Goal: Task Accomplishment & Management: Manage account settings

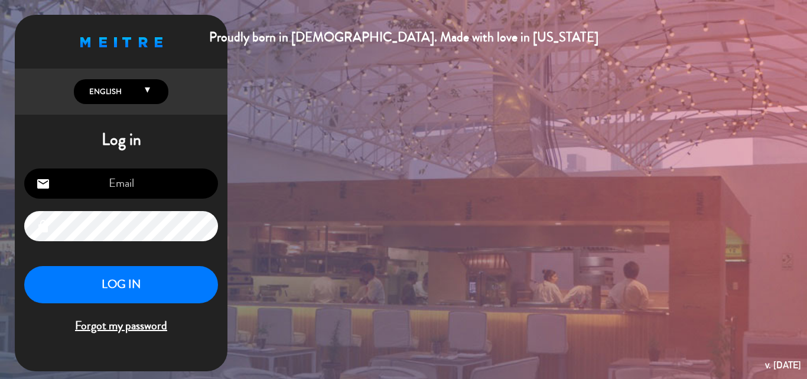
type input "[EMAIL_ADDRESS][DOMAIN_NAME]"
click at [137, 284] on button "LOG IN" at bounding box center [121, 284] width 194 height 37
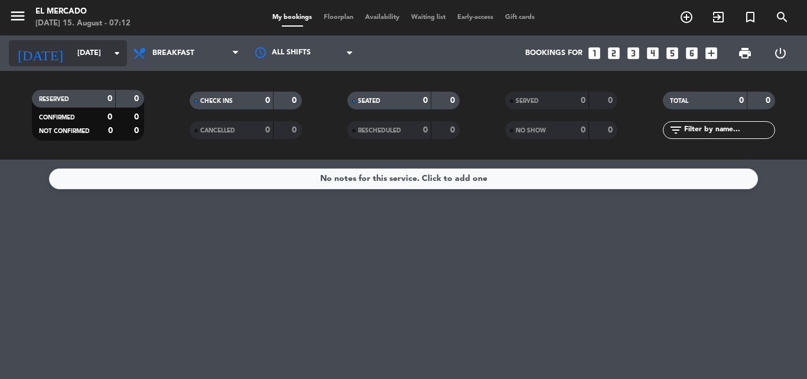
click at [35, 52] on icon "[DATE]" at bounding box center [40, 53] width 63 height 26
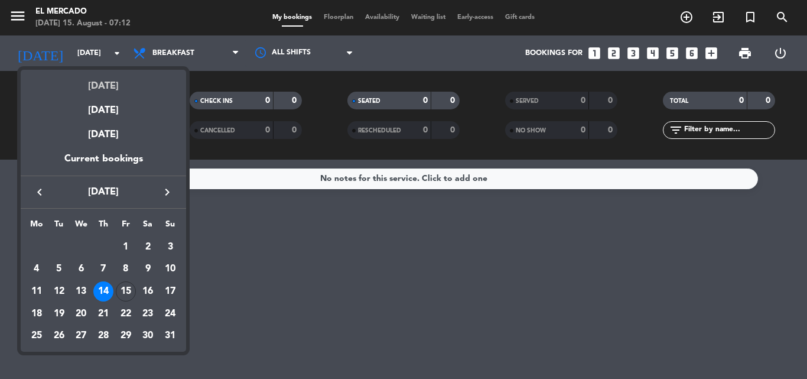
click at [86, 83] on div "[DATE]" at bounding box center [103, 82] width 165 height 24
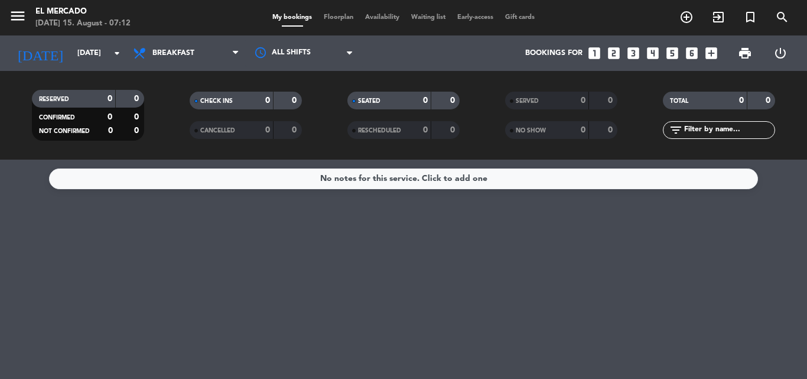
type input "[DATE]"
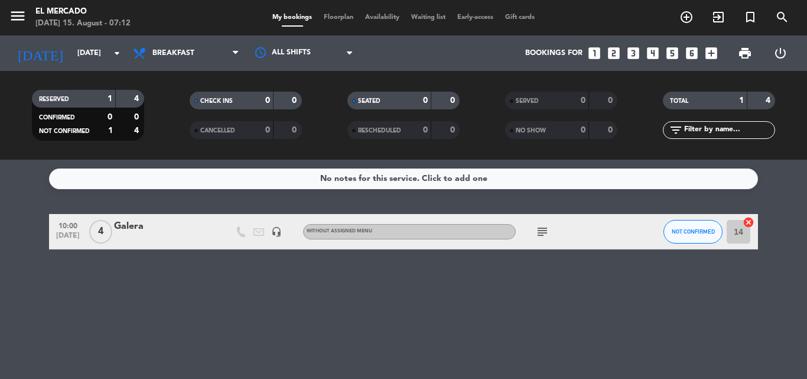
click at [540, 234] on icon "subject" at bounding box center [542, 231] width 14 height 14
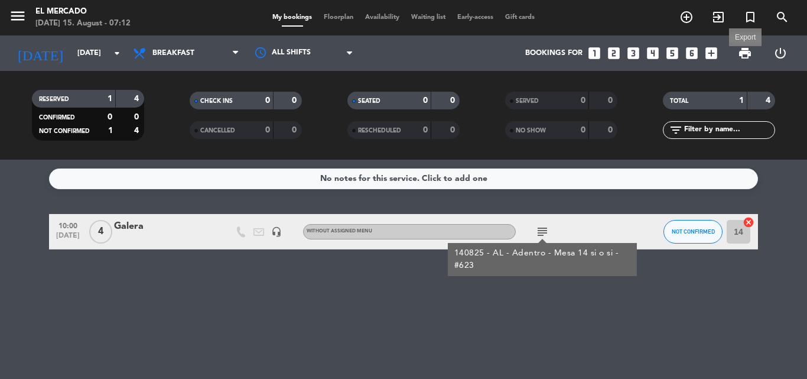
click at [748, 55] on span "print" at bounding box center [745, 53] width 14 height 14
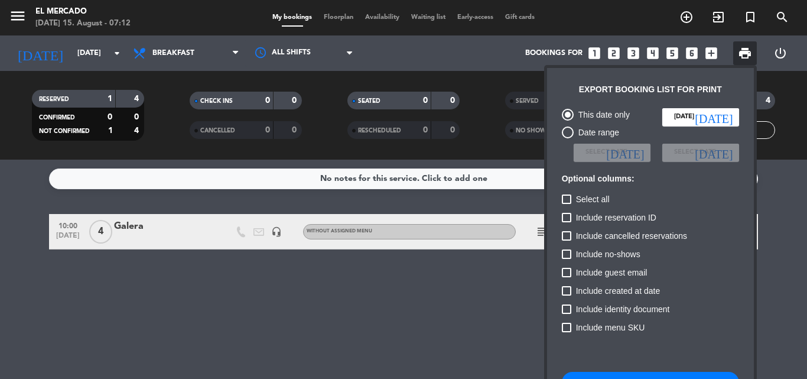
click at [256, 311] on div at bounding box center [403, 189] width 807 height 379
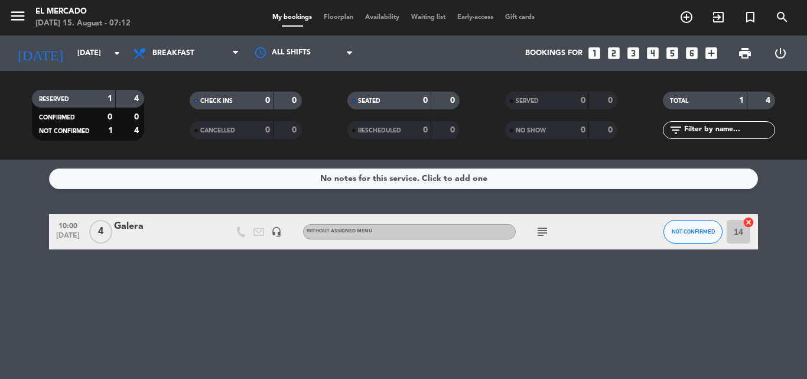
click at [543, 229] on icon "subject" at bounding box center [542, 231] width 14 height 14
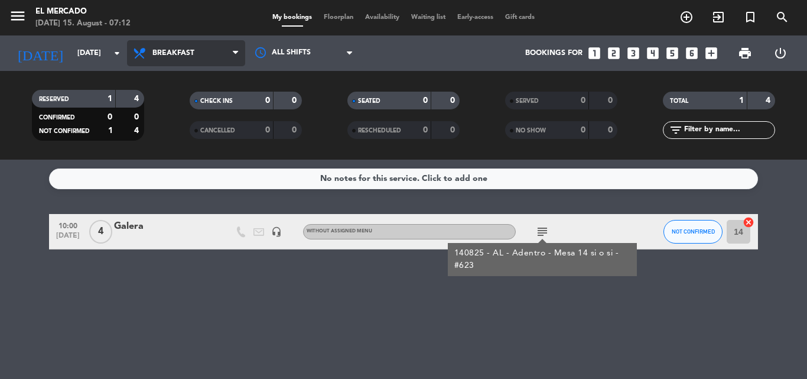
click at [162, 41] on span "Breakfast" at bounding box center [186, 53] width 118 height 26
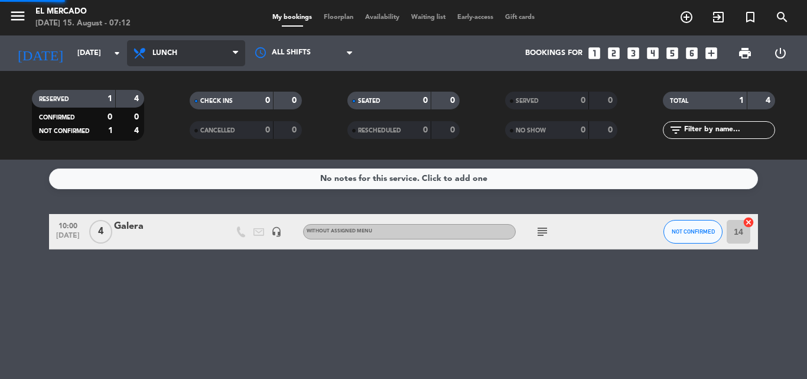
click at [181, 158] on div "menu El [PERSON_NAME] [DATE] 15. August - 07:12 My bookings Floorplan Availabil…" at bounding box center [403, 79] width 807 height 159
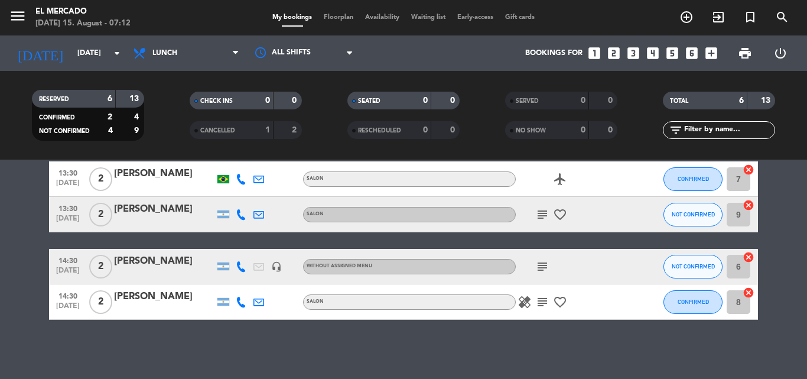
scroll to position [22, 0]
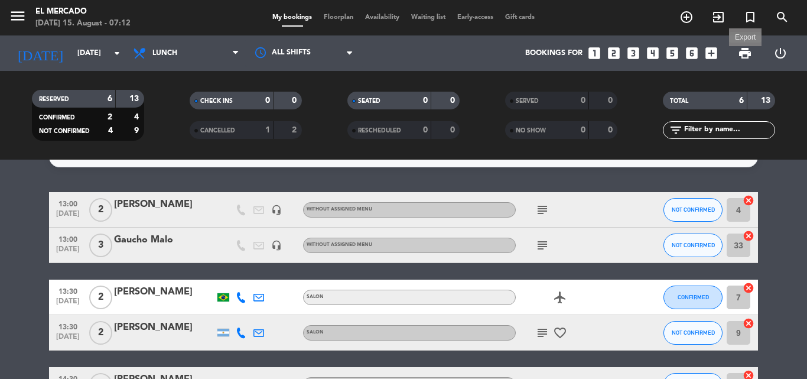
click at [749, 50] on span "print" at bounding box center [745, 53] width 14 height 14
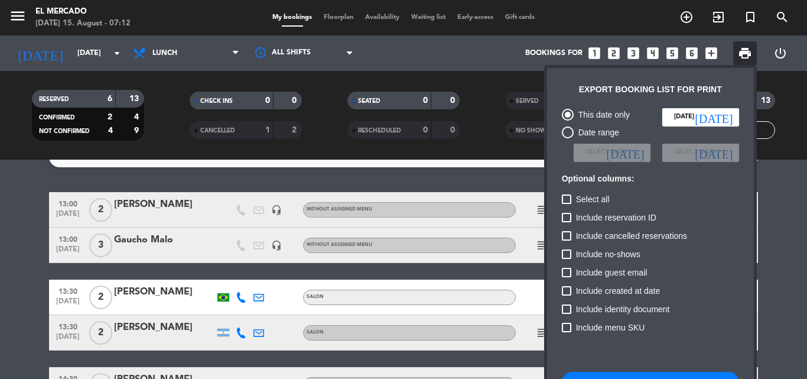
click at [637, 374] on button "Download booking list" at bounding box center [650, 381] width 177 height 21
click at [181, 57] on div at bounding box center [403, 189] width 807 height 379
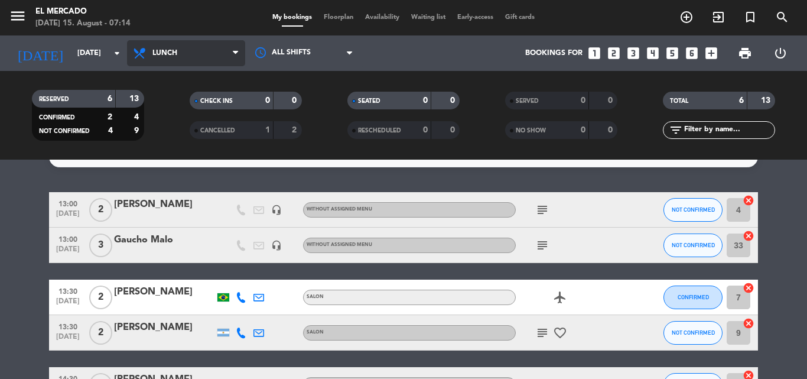
click at [181, 57] on span "Lunch" at bounding box center [186, 53] width 118 height 26
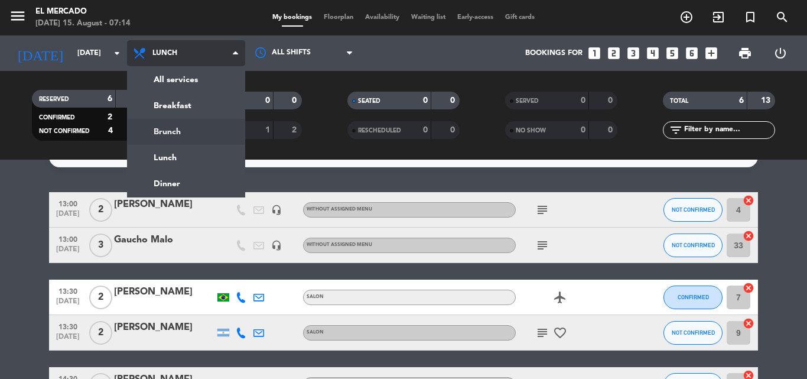
click at [181, 133] on div "menu El [PERSON_NAME] [DATE] 15. August - 07:14 My bookings Floorplan Availabil…" at bounding box center [403, 79] width 807 height 159
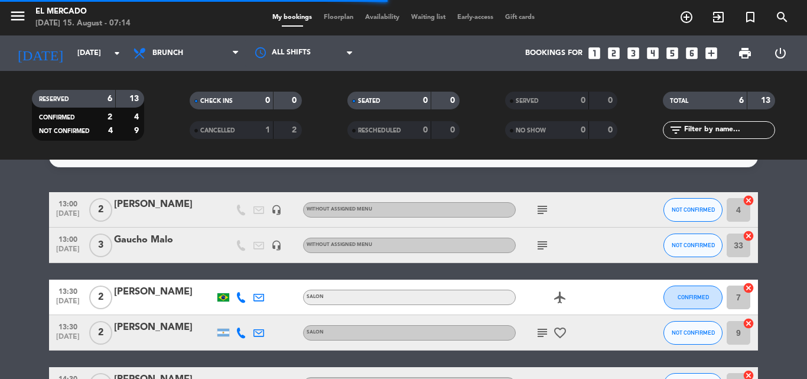
scroll to position [0, 0]
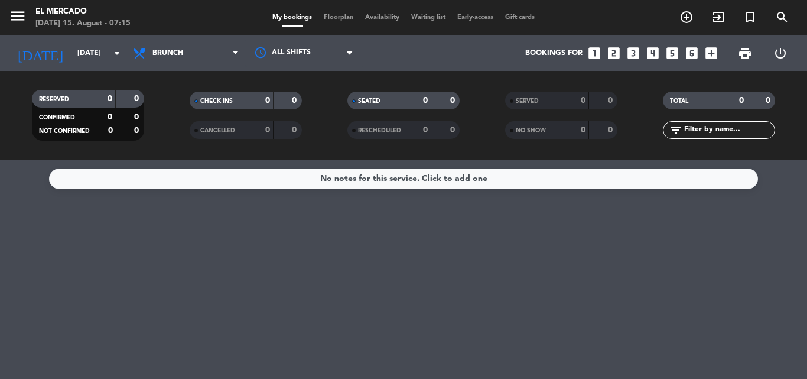
click at [20, 18] on icon "menu" at bounding box center [18, 16] width 18 height 18
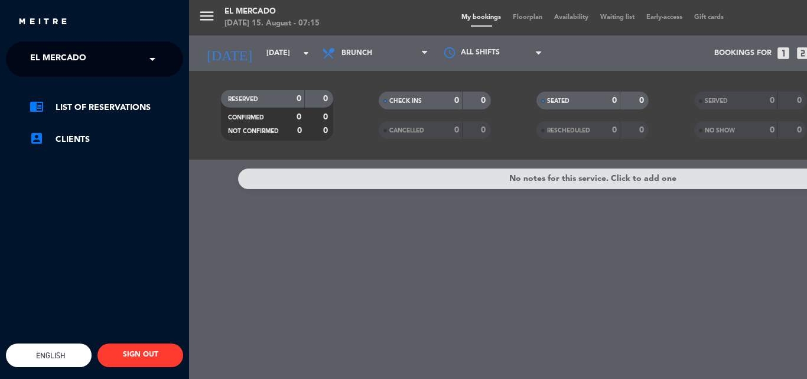
click at [40, 60] on span "El Mercado" at bounding box center [58, 59] width 56 height 25
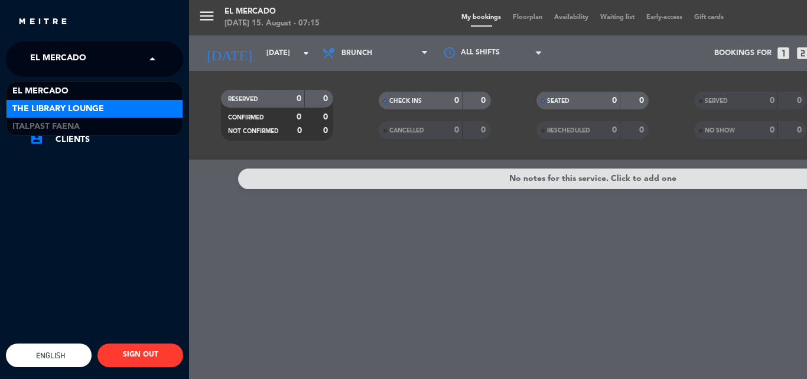
click at [58, 106] on span "The Library Lounge" at bounding box center [58, 109] width 92 height 14
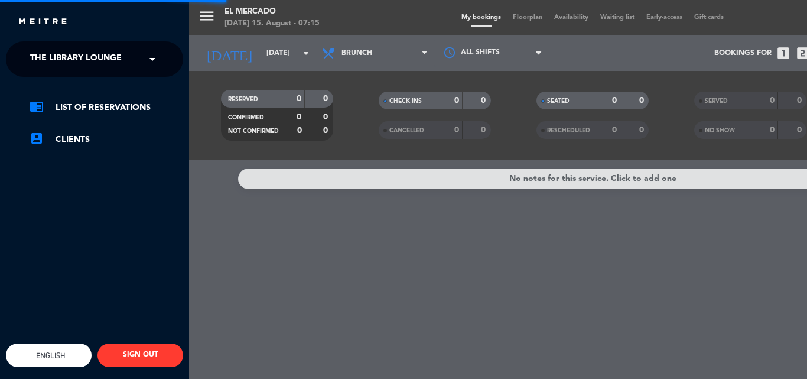
click at [324, 239] on div "menu El [PERSON_NAME] [DATE] 15. August - 07:15 My bookings Floorplan Availabil…" at bounding box center [592, 189] width 807 height 379
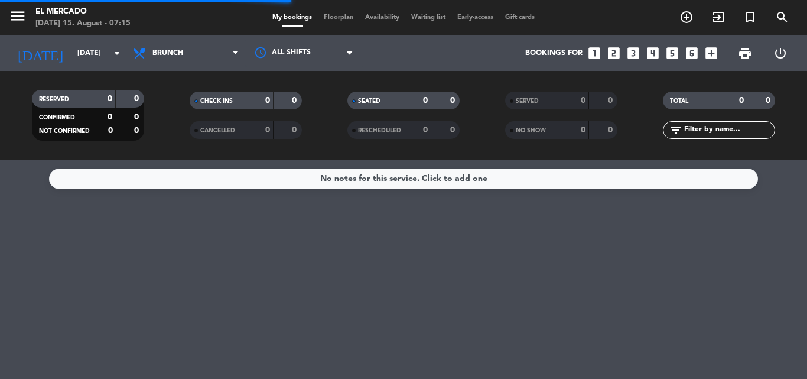
click at [174, 67] on div "All services Breakfast Brunch Lunch Dinner Brunch All services Breakfast Brunch…" at bounding box center [186, 52] width 118 height 35
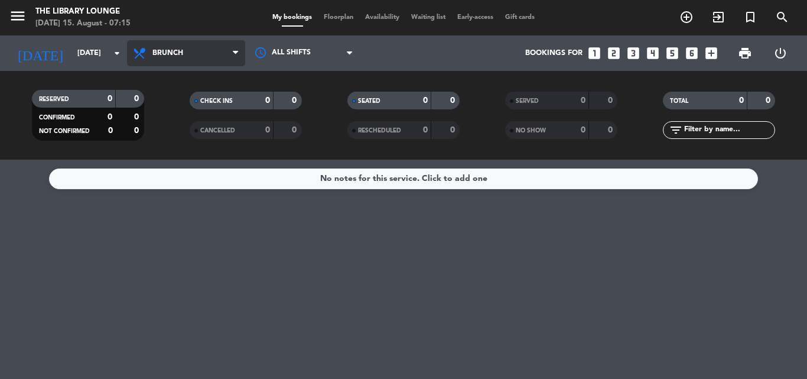
click at [180, 54] on span "Brunch" at bounding box center [167, 53] width 31 height 8
click at [185, 90] on div "CHECK INS 0 0 CANCELLED 0 0" at bounding box center [246, 115] width 158 height 65
click at [179, 61] on span "Brunch" at bounding box center [186, 53] width 118 height 26
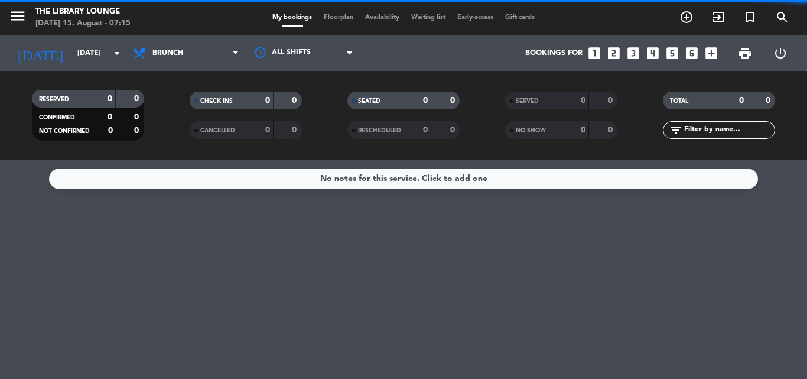
click at [188, 81] on div "RESERVED 0 0 CONFIRMED 0 0 NOT CONFIRMED 0 0 CHECK INS 0 0 CANCELLED 0 0 SEATED…" at bounding box center [403, 115] width 807 height 89
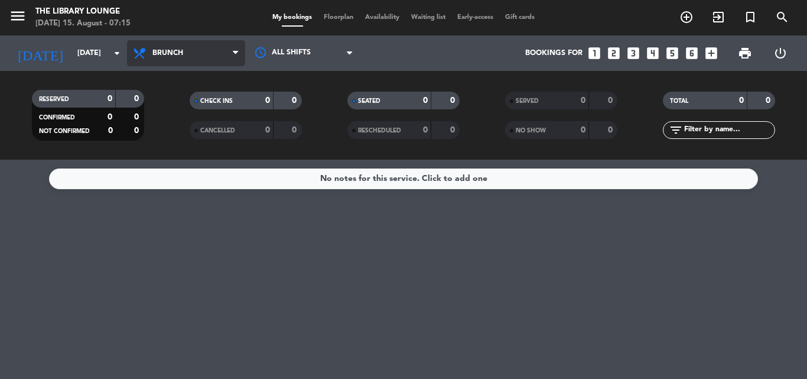
drag, startPoint x: 184, startPoint y: 60, endPoint x: 186, endPoint y: 71, distance: 10.8
click at [184, 60] on span "Brunch" at bounding box center [186, 53] width 118 height 26
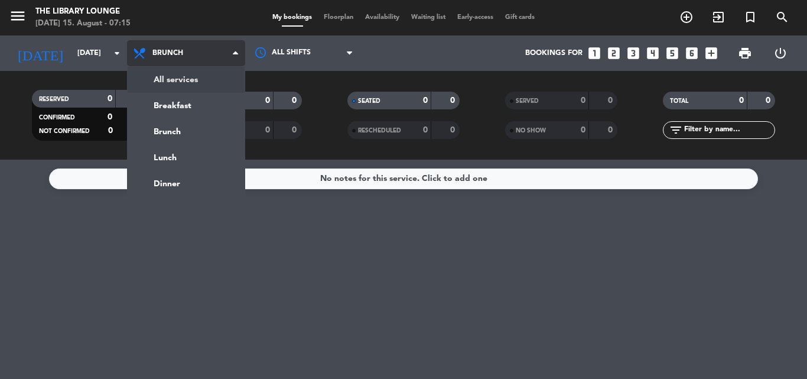
click at [186, 79] on div "menu The Library Lounge [DATE] 15. August - 07:15 My bookings Floorplan Availab…" at bounding box center [403, 79] width 807 height 159
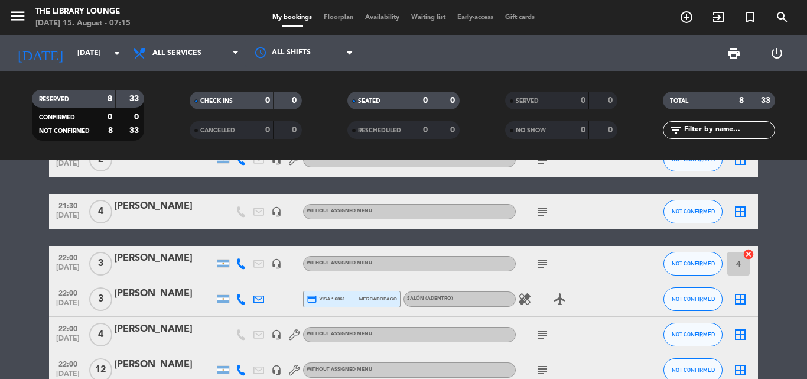
scroll to position [214, 0]
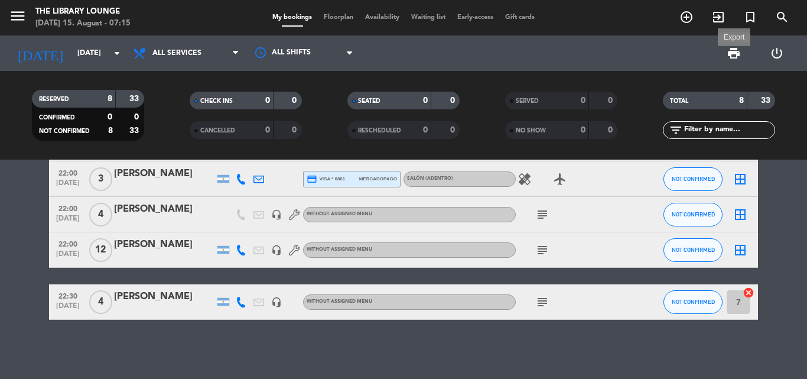
click at [731, 45] on span "print Export" at bounding box center [734, 53] width 24 height 24
click at [745, 56] on span "print" at bounding box center [734, 53] width 24 height 24
click at [741, 54] on span "print" at bounding box center [734, 53] width 24 height 24
click at [730, 52] on span "print" at bounding box center [733, 53] width 14 height 14
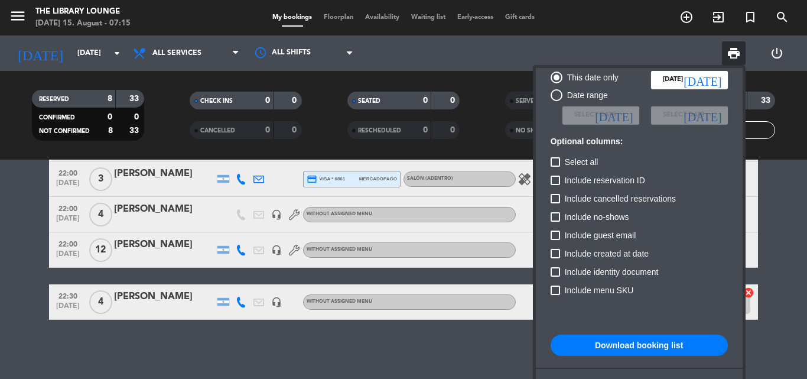
scroll to position [72, 0]
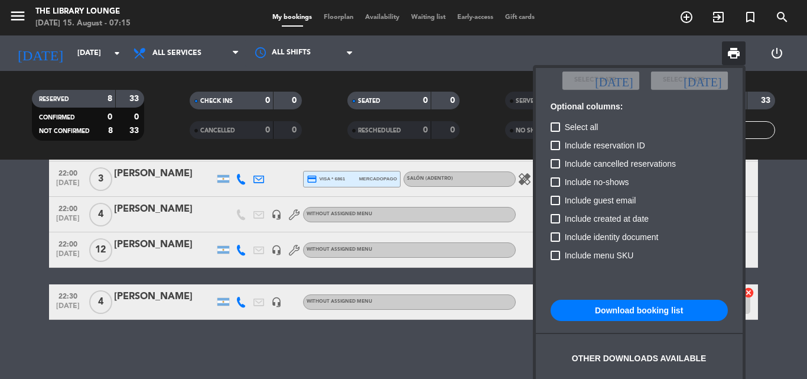
click at [669, 315] on button "Download booking list" at bounding box center [638, 309] width 177 height 21
